Goal: Task Accomplishment & Management: Use online tool/utility

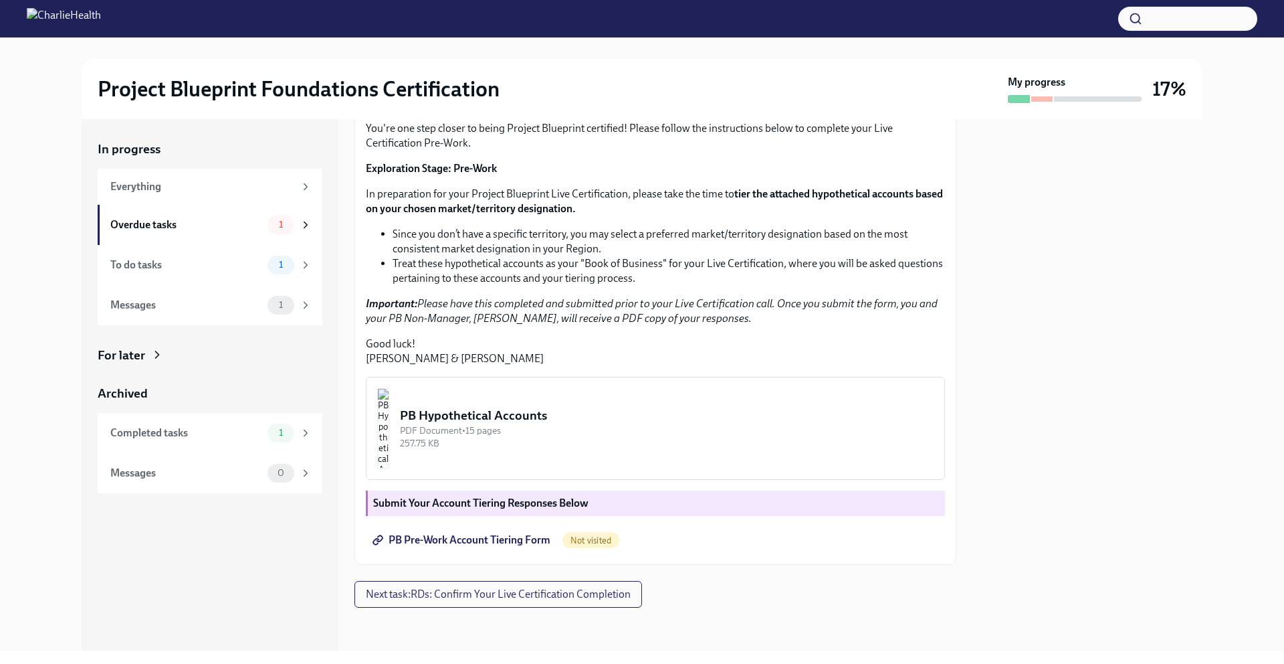
scroll to position [263, 0]
click at [389, 425] on img "button" at bounding box center [383, 428] width 12 height 80
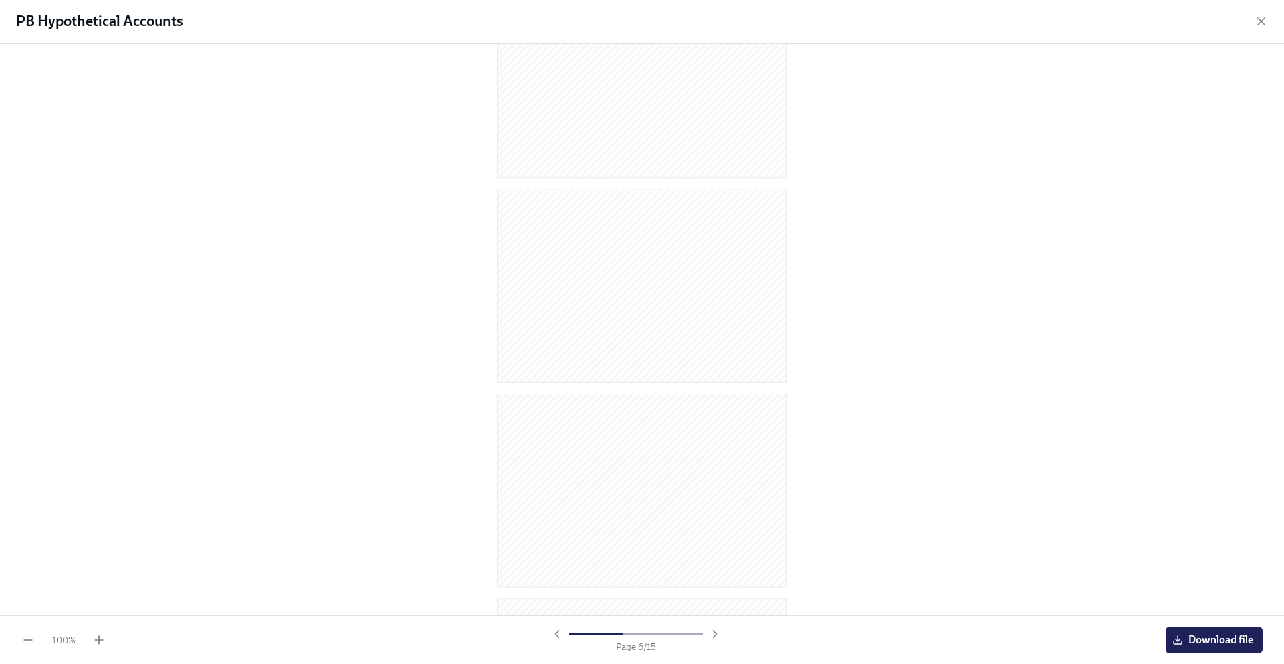
scroll to position [0, 0]
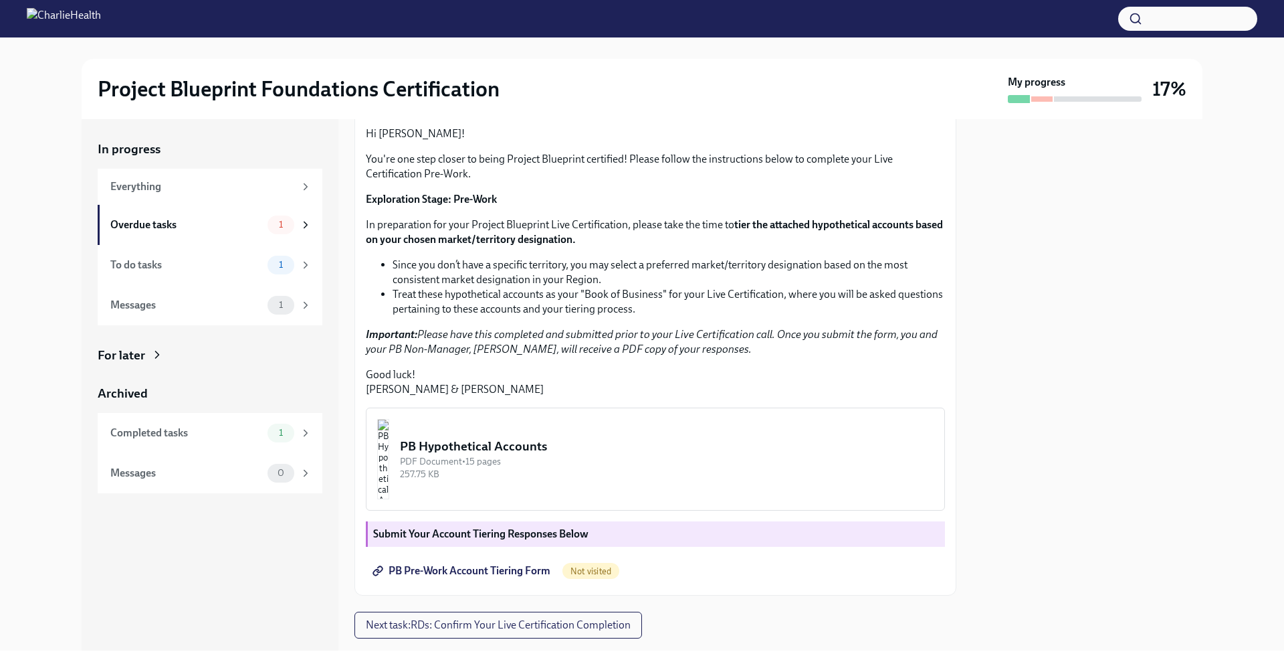
scroll to position [263, 0]
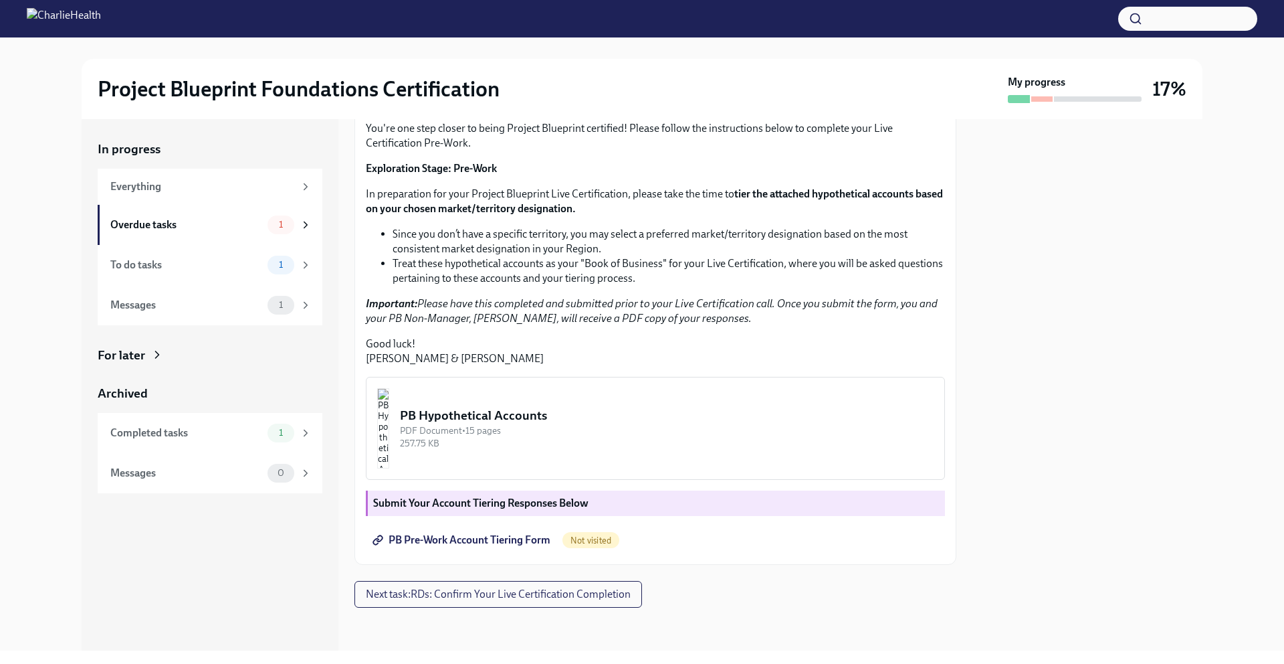
click at [389, 436] on img "button" at bounding box center [383, 428] width 12 height 80
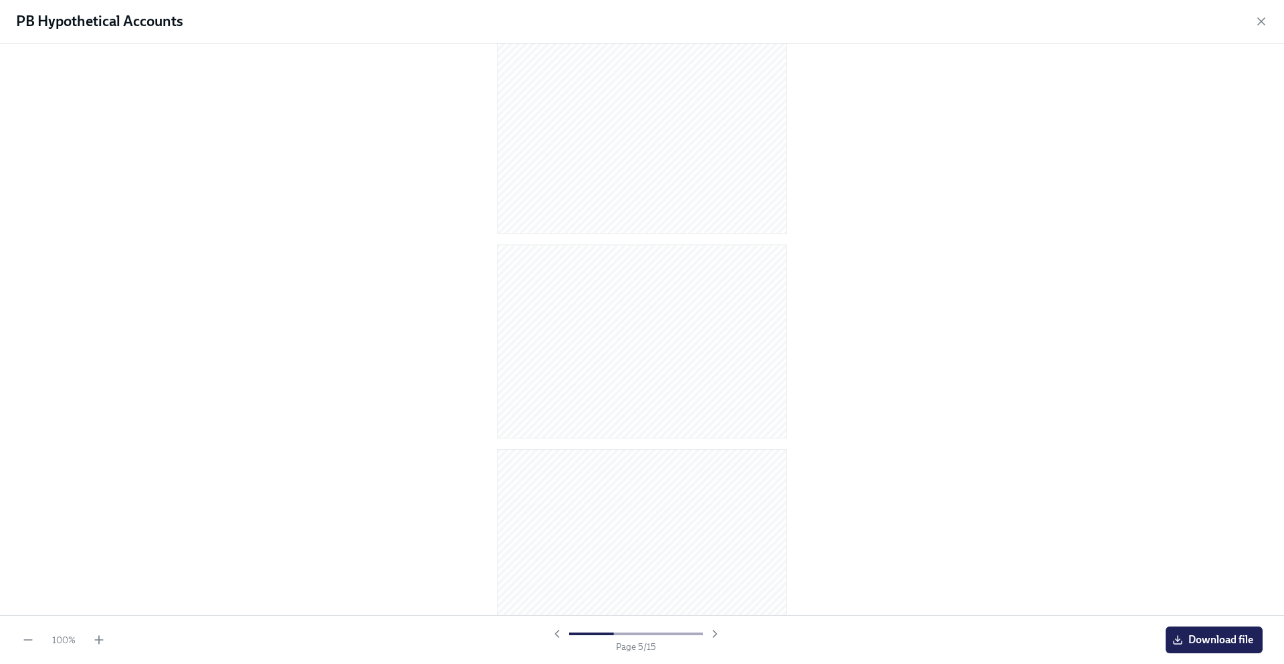
scroll to position [0, 0]
click at [1198, 640] on span "Download file" at bounding box center [1214, 639] width 78 height 13
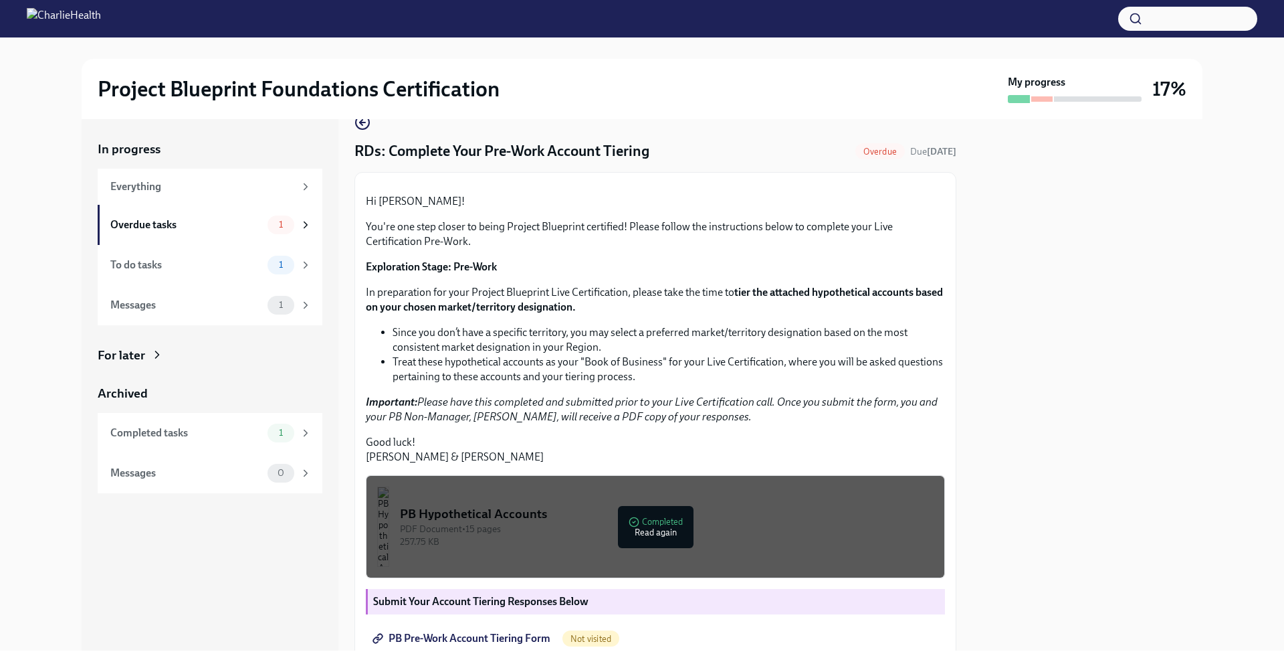
scroll to position [263, 0]
